Goal: Task Accomplishment & Management: Manage account settings

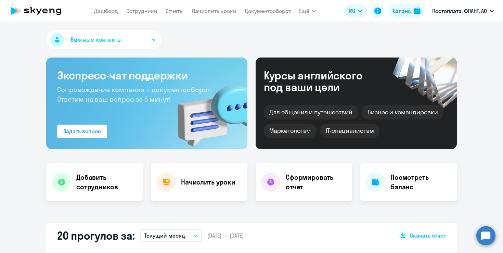
click at [468, 6] on button "Постоплата, ФЛАНТ, АО" at bounding box center [463, 11] width 68 height 16
click at [227, 43] on div "Важные контакты" at bounding box center [251, 41] width 411 height 22
select select "30"
click at [141, 11] on link "Сотрудники" at bounding box center [141, 11] width 31 height 7
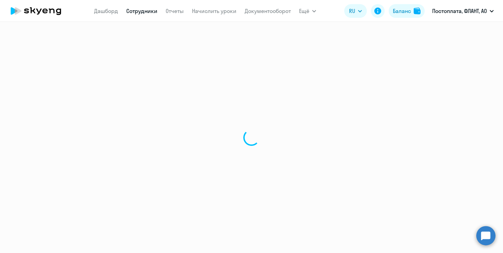
select select "30"
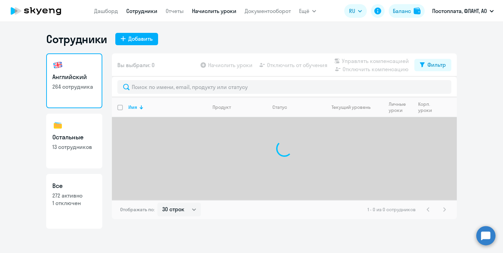
click at [206, 14] on link "Начислить уроки" at bounding box center [214, 11] width 45 height 7
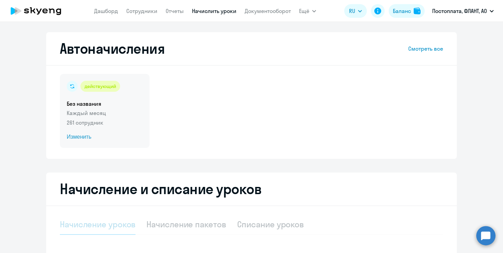
click at [81, 140] on span "Изменить" at bounding box center [105, 137] width 76 height 8
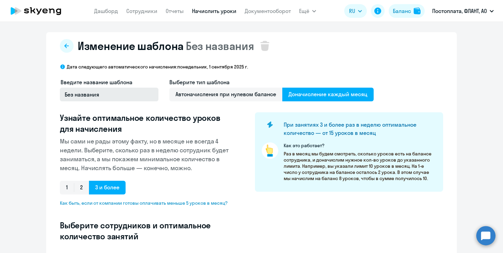
select select "10"
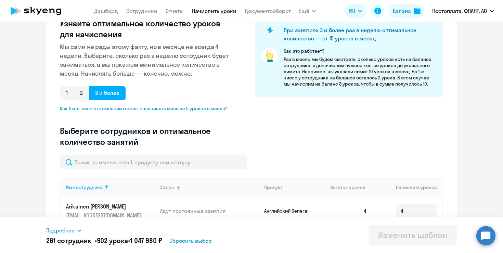
scroll to position [147, 0]
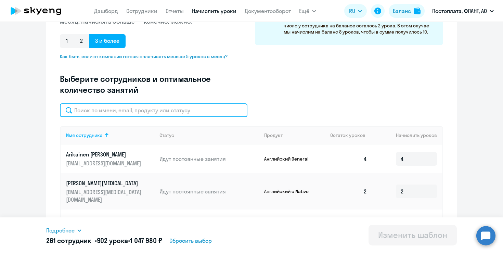
click at [183, 105] on input "text" at bounding box center [154, 110] width 188 height 14
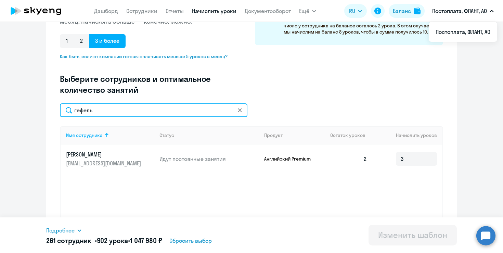
type input "гефель"
